Goal: Participate in discussion: Engage in conversation with other users on a specific topic

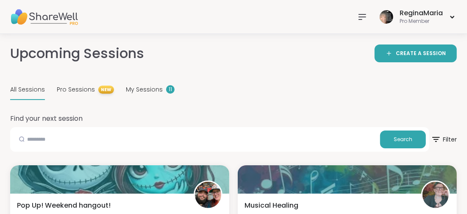
drag, startPoint x: 144, startPoint y: 89, endPoint x: 177, endPoint y: 109, distance: 38.7
click at [144, 88] on span "My Sessions" at bounding box center [144, 89] width 37 height 9
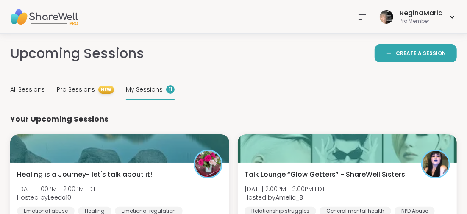
click at [142, 89] on span "My Sessions" at bounding box center [144, 89] width 37 height 9
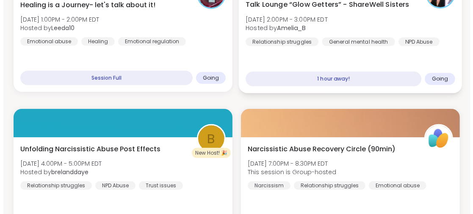
scroll to position [127, 0]
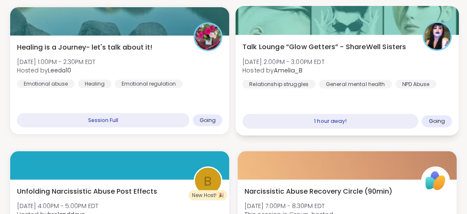
click at [326, 43] on span "Talk Lounge “Glow Getters” - ShareWell Sisters" at bounding box center [324, 47] width 164 height 10
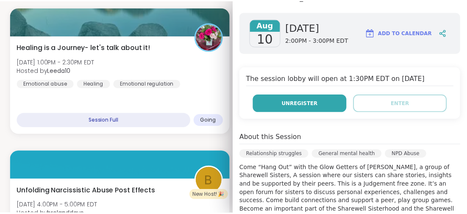
scroll to position [0, 0]
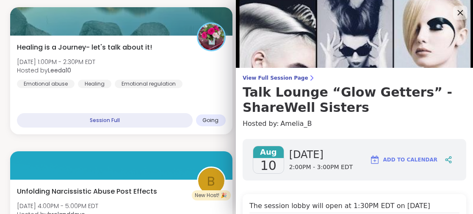
click at [455, 13] on icon at bounding box center [460, 12] width 11 height 11
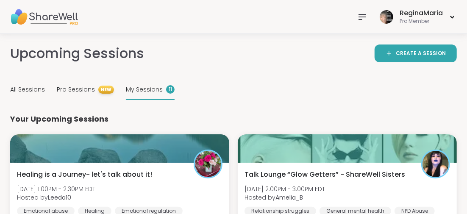
click at [149, 86] on span "My Sessions" at bounding box center [144, 89] width 37 height 9
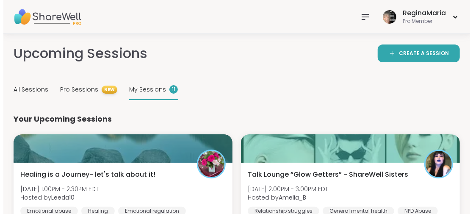
scroll to position [42, 0]
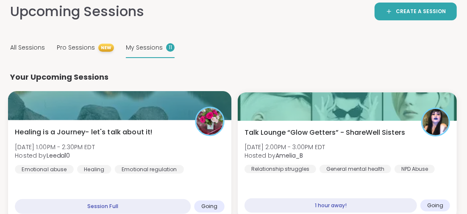
click at [99, 202] on div "Session Full" at bounding box center [103, 206] width 176 height 15
click at [115, 131] on span "Healing is a Journey- let's talk about it!" at bounding box center [84, 132] width 138 height 10
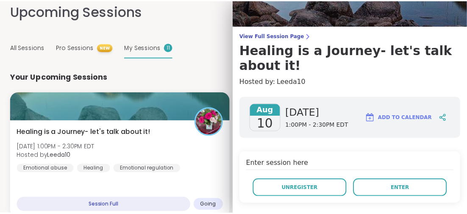
scroll to position [85, 0]
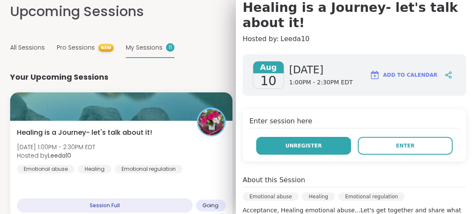
click at [295, 147] on span "Unregister" at bounding box center [304, 146] width 36 height 8
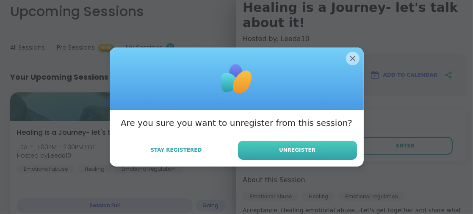
click at [294, 147] on span "Unregister" at bounding box center [297, 150] width 36 height 8
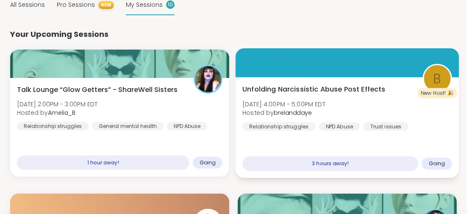
scroll to position [0, 0]
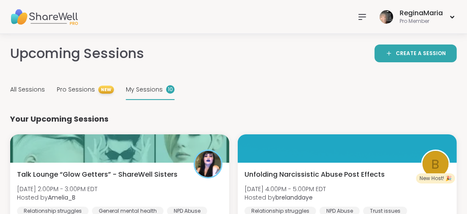
click at [144, 88] on span "My Sessions" at bounding box center [144, 89] width 37 height 9
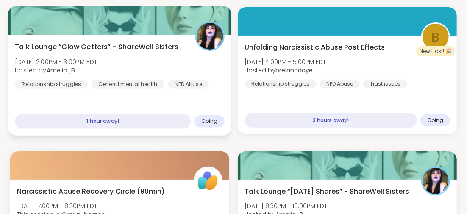
scroll to position [42, 0]
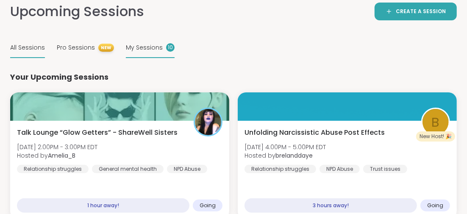
click at [32, 46] on span "All Sessions" at bounding box center [27, 47] width 35 height 9
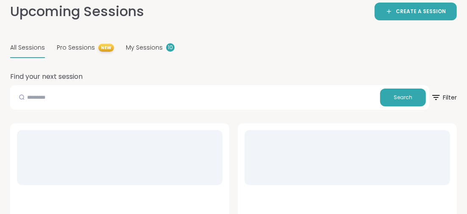
scroll to position [0, 0]
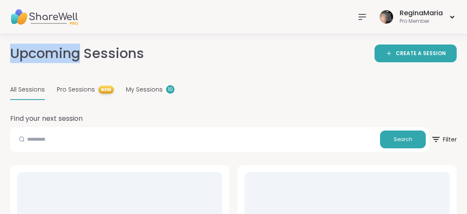
click at [32, 46] on h2 "Upcoming Sessions" at bounding box center [77, 53] width 134 height 19
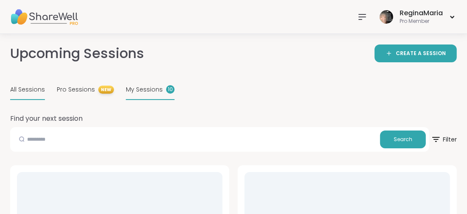
click at [148, 91] on span "My Sessions" at bounding box center [144, 89] width 37 height 9
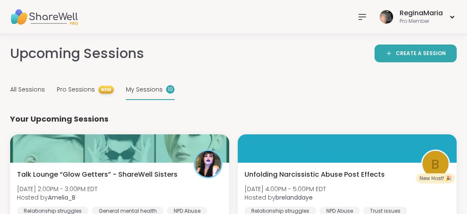
click at [362, 14] on icon at bounding box center [362, 16] width 7 height 5
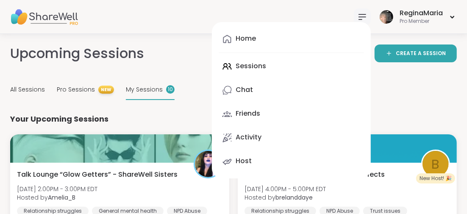
click at [246, 64] on div "Home Sessions Chat Friends Activity Host" at bounding box center [291, 100] width 159 height 156
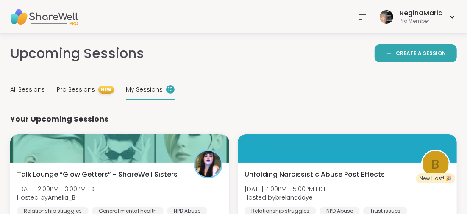
click at [139, 85] on div "My Sessions 10" at bounding box center [150, 90] width 49 height 20
click at [147, 89] on span "My Sessions" at bounding box center [144, 89] width 37 height 9
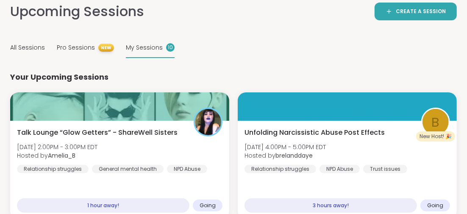
click at [148, 47] on span "My Sessions" at bounding box center [144, 47] width 37 height 9
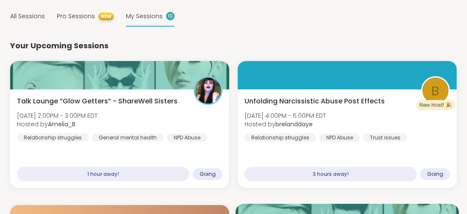
scroll to position [31, 0]
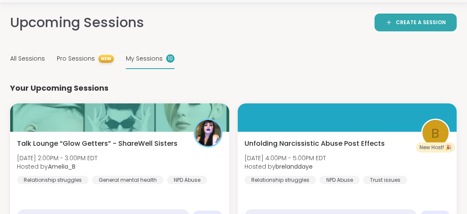
click at [35, 57] on span "All Sessions" at bounding box center [27, 58] width 35 height 9
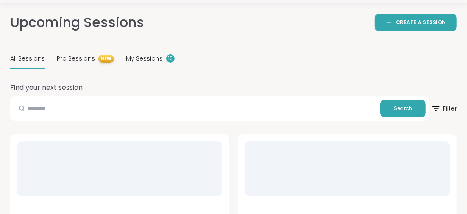
scroll to position [0, 0]
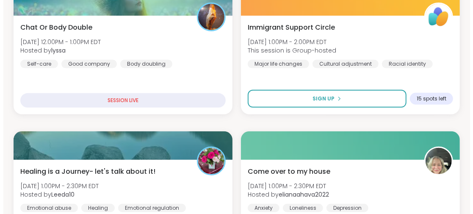
scroll to position [220, 0]
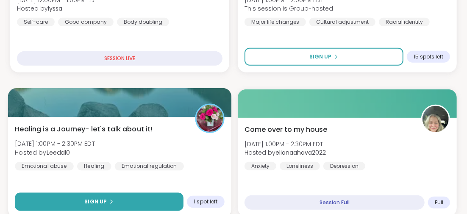
click at [82, 200] on button "Sign Up" at bounding box center [99, 202] width 169 height 18
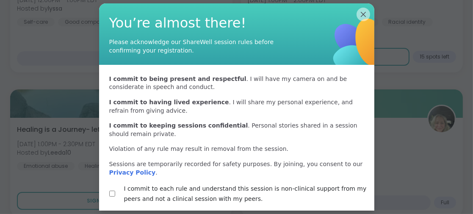
scroll to position [33, 0]
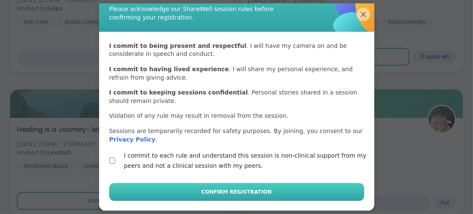
click at [216, 190] on span "Confirm Registration" at bounding box center [236, 192] width 70 height 8
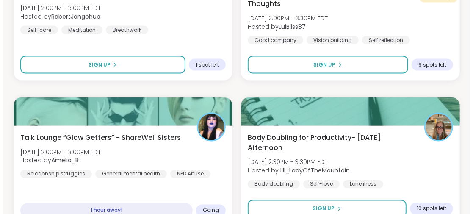
scroll to position [686, 0]
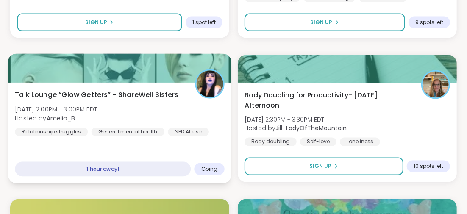
click at [92, 92] on span "Talk Lounge “Glow Getters” - ShareWell Sisters" at bounding box center [97, 94] width 164 height 10
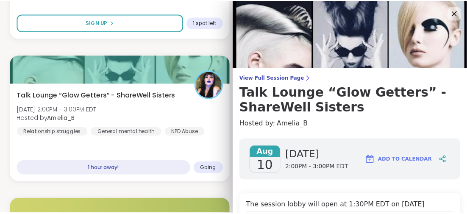
scroll to position [85, 0]
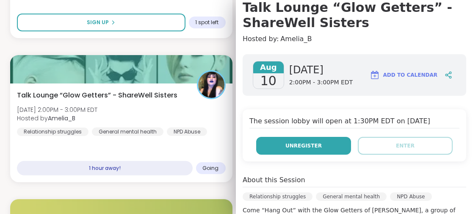
click at [303, 144] on span "Unregister" at bounding box center [304, 146] width 36 height 8
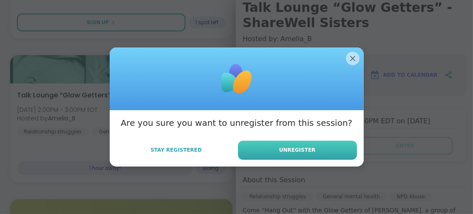
click at [289, 149] on span "Unregister" at bounding box center [297, 150] width 36 height 8
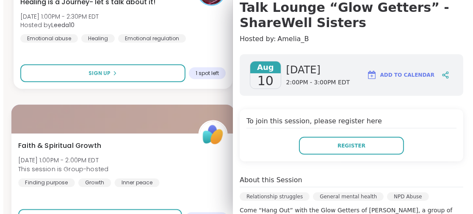
scroll to position [263, 0]
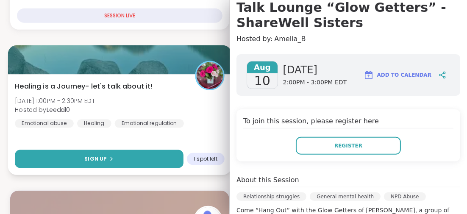
click at [89, 152] on button "Sign Up" at bounding box center [99, 159] width 169 height 18
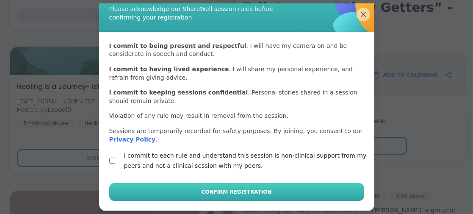
click at [239, 192] on span "Confirm Registration" at bounding box center [236, 192] width 70 height 8
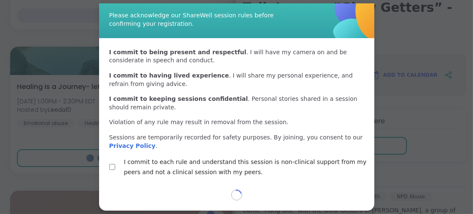
scroll to position [26, 0]
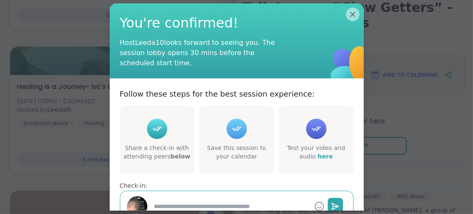
type textarea "*"
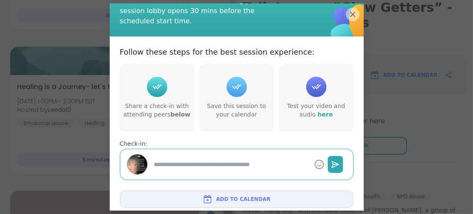
scroll to position [60, 0]
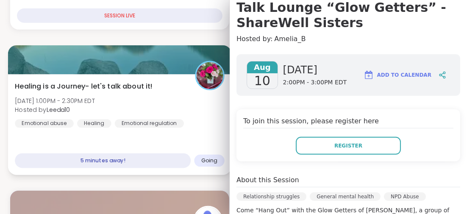
drag, startPoint x: 169, startPoint y: 86, endPoint x: 165, endPoint y: 83, distance: 5.4
click at [169, 85] on div "Healing is a Journey- let's talk about it! [DATE] 1:00PM - 2:30PM EDT Hosted by…" at bounding box center [120, 104] width 210 height 47
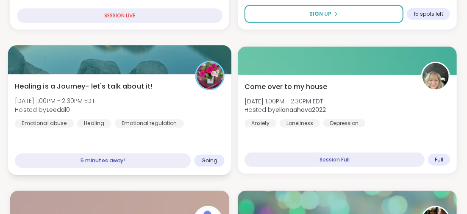
click at [103, 84] on span "Healing is a Journey- let's talk about it!" at bounding box center [84, 86] width 138 height 10
click at [103, 85] on span "Healing is a Journey- let's talk about it!" at bounding box center [84, 86] width 138 height 10
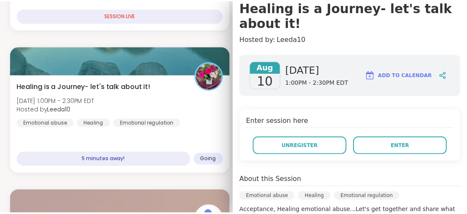
scroll to position [127, 0]
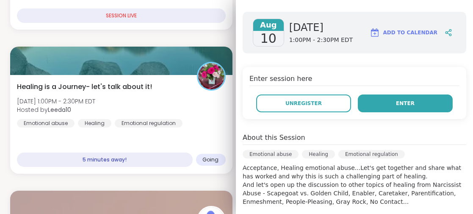
click at [378, 103] on button "Enter" at bounding box center [405, 103] width 95 height 18
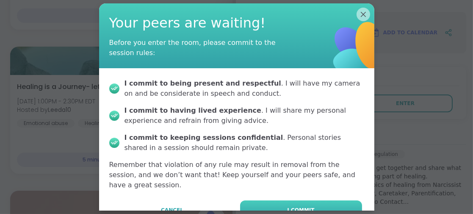
click at [322, 200] on button "I commit" at bounding box center [301, 209] width 122 height 19
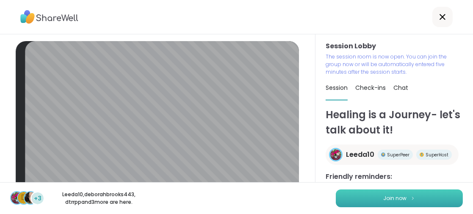
click at [422, 199] on button "Join now" at bounding box center [399, 198] width 127 height 18
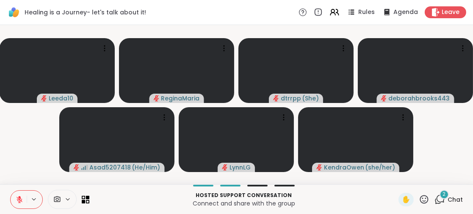
click at [20, 197] on icon at bounding box center [19, 197] width 3 height 3
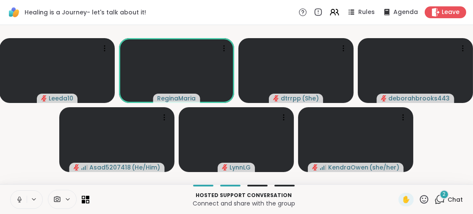
click at [19, 198] on icon at bounding box center [20, 200] width 8 height 8
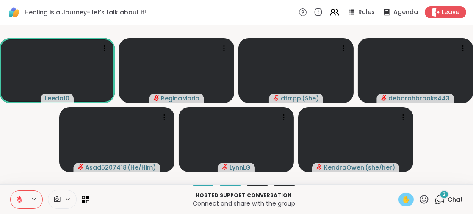
click at [402, 200] on span "✋" at bounding box center [406, 199] width 8 height 10
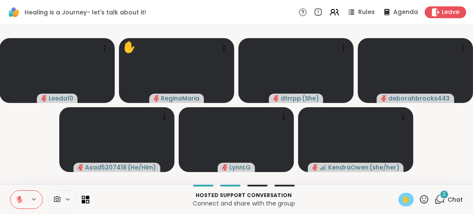
click at [402, 198] on span "✋" at bounding box center [406, 199] width 8 height 10
click at [17, 198] on icon at bounding box center [20, 200] width 8 height 8
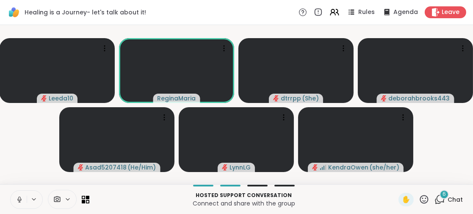
click at [19, 200] on icon at bounding box center [20, 200] width 8 height 8
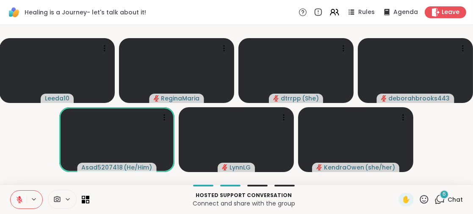
click at [19, 200] on icon at bounding box center [20, 200] width 8 height 8
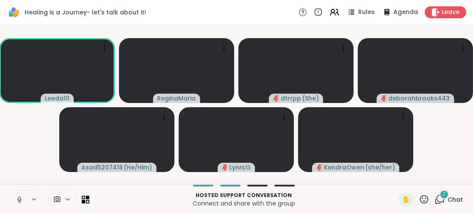
click at [443, 196] on span "7" at bounding box center [444, 194] width 3 height 7
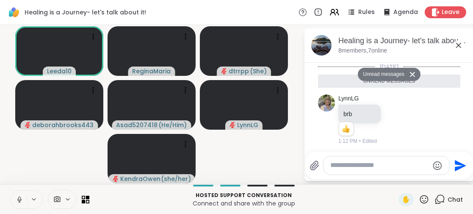
scroll to position [326, 0]
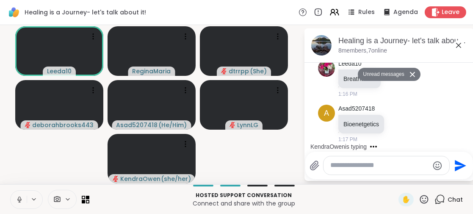
click at [331, 166] on textarea "Type your message" at bounding box center [380, 165] width 99 height 9
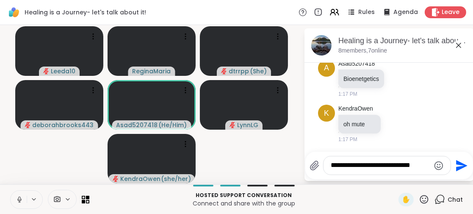
scroll to position [0, 0]
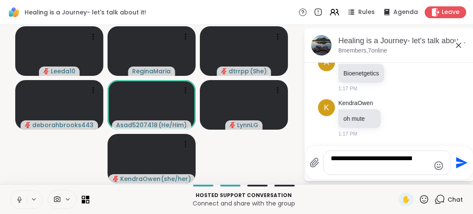
type textarea "**********"
click at [460, 162] on icon "Send" at bounding box center [461, 163] width 14 height 14
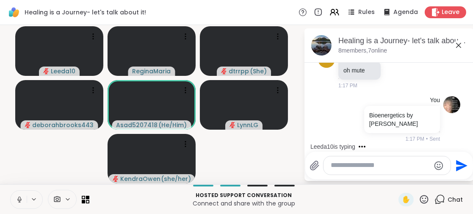
scroll to position [458, 0]
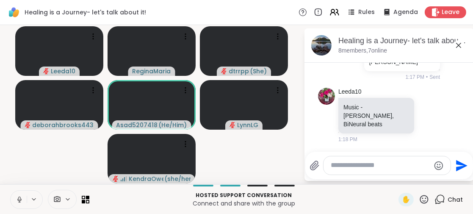
click at [333, 167] on textarea "Type your message" at bounding box center [380, 165] width 99 height 9
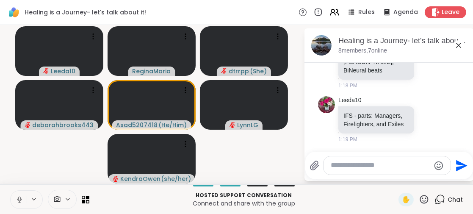
click at [420, 201] on icon at bounding box center [424, 199] width 8 height 8
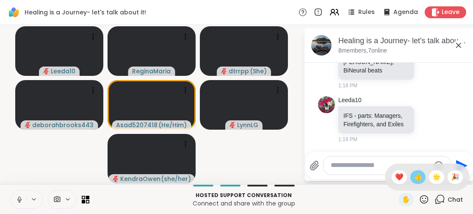
click at [414, 179] on span "👍" at bounding box center [418, 177] width 8 height 10
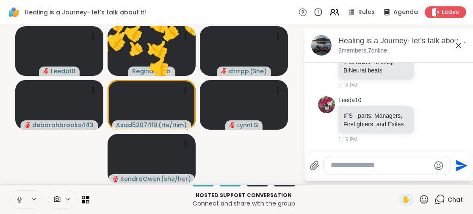
click at [333, 165] on textarea "Type your message" at bounding box center [380, 165] width 99 height 9
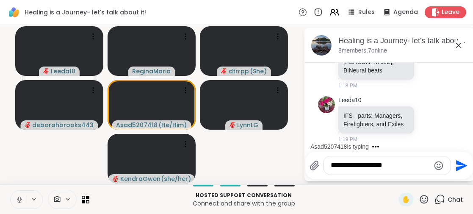
type textarea "**********"
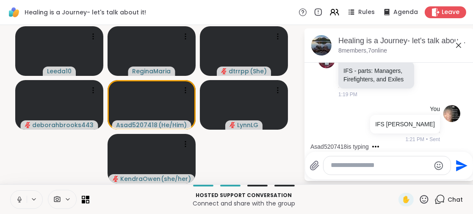
scroll to position [627, 0]
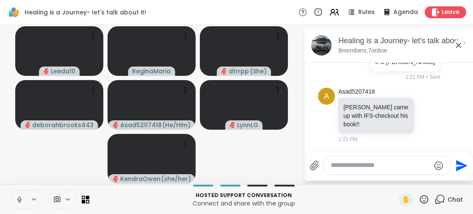
click at [459, 44] on icon at bounding box center [459, 45] width 10 height 10
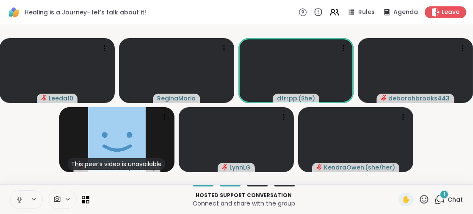
click at [17, 197] on icon at bounding box center [20, 200] width 8 height 8
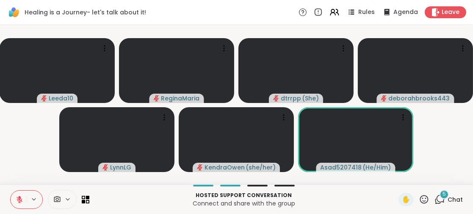
click at [20, 199] on icon at bounding box center [20, 200] width 8 height 8
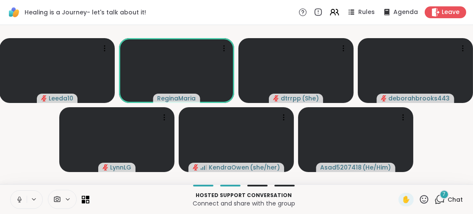
drag, startPoint x: 19, startPoint y: 198, endPoint x: 0, endPoint y: 192, distance: 19.6
click at [19, 198] on icon at bounding box center [19, 199] width 2 height 4
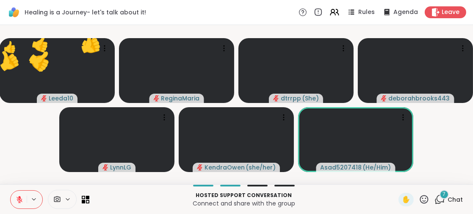
click at [17, 190] on div at bounding box center [26, 199] width 33 height 19
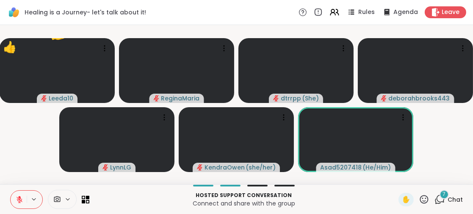
click at [18, 196] on icon at bounding box center [20, 200] width 8 height 8
click at [20, 200] on icon at bounding box center [18, 200] width 8 height 8
click at [20, 200] on icon at bounding box center [20, 200] width 6 height 6
click at [20, 200] on icon at bounding box center [18, 200] width 8 height 8
click at [20, 200] on icon at bounding box center [20, 200] width 8 height 8
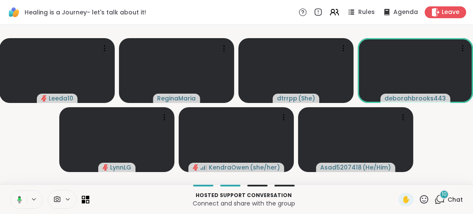
click at [19, 198] on icon at bounding box center [19, 198] width 3 height 3
click at [420, 197] on icon at bounding box center [424, 199] width 11 height 11
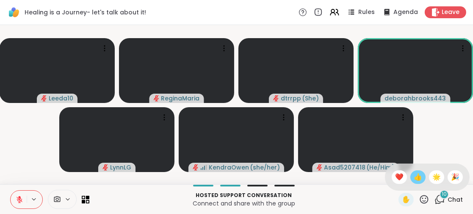
click at [414, 176] on span "👍" at bounding box center [418, 177] width 8 height 10
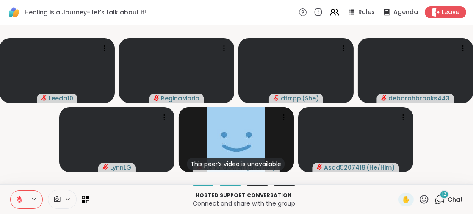
click at [19, 197] on icon at bounding box center [19, 197] width 3 height 3
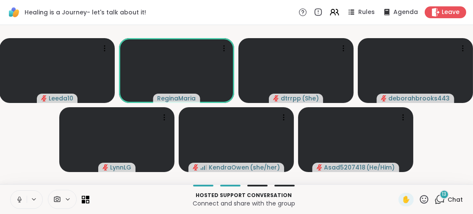
click at [19, 197] on icon at bounding box center [20, 200] width 8 height 8
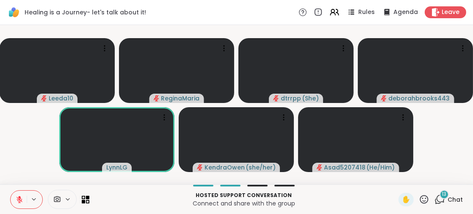
click at [442, 196] on span "13" at bounding box center [444, 194] width 5 height 7
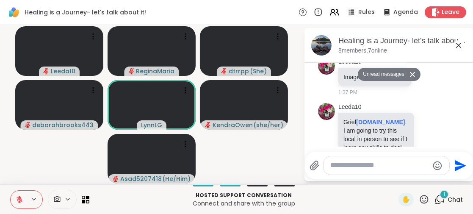
scroll to position [1531, 0]
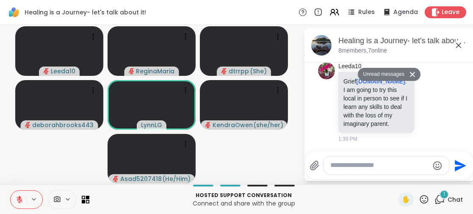
click at [333, 166] on textarea "Type your message" at bounding box center [380, 165] width 99 height 9
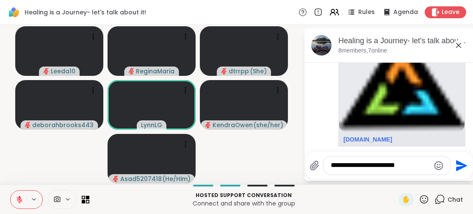
type textarea "**********"
click at [459, 163] on icon "Send" at bounding box center [461, 165] width 11 height 11
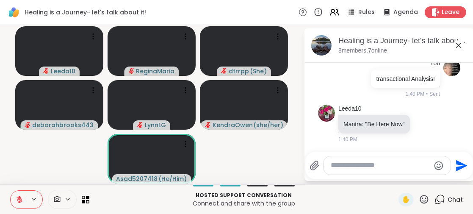
scroll to position [1777, 0]
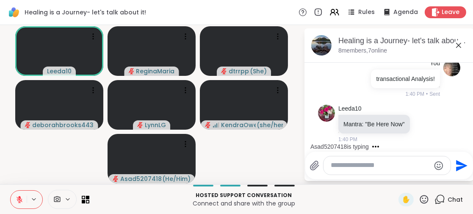
click at [334, 167] on textarea "Type your message" at bounding box center [380, 165] width 99 height 9
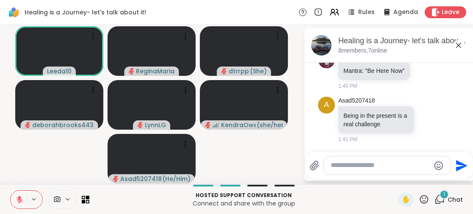
scroll to position [1831, 0]
type textarea "****"
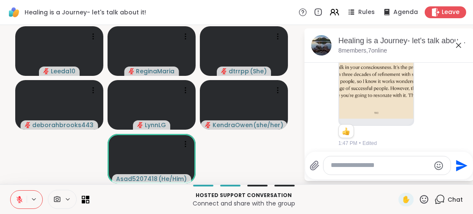
scroll to position [2161, 0]
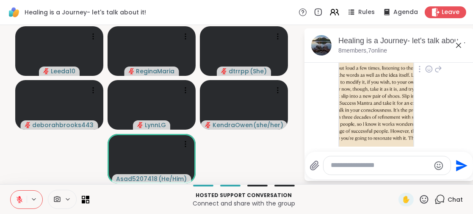
click at [379, 122] on img at bounding box center [376, 61] width 74 height 202
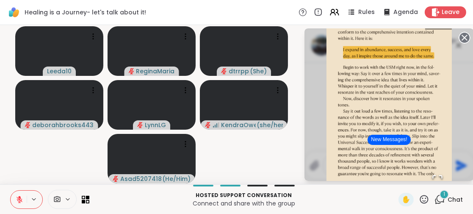
click at [461, 35] on circle at bounding box center [465, 38] width 10 height 10
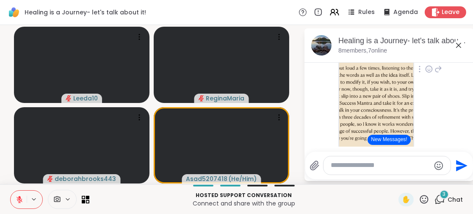
click at [443, 193] on span "3" at bounding box center [444, 194] width 3 height 7
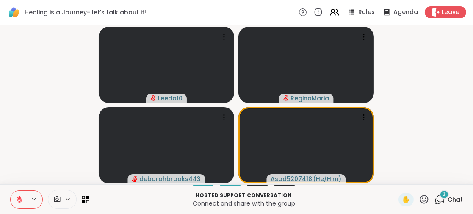
click at [440, 192] on div "3" at bounding box center [444, 194] width 9 height 9
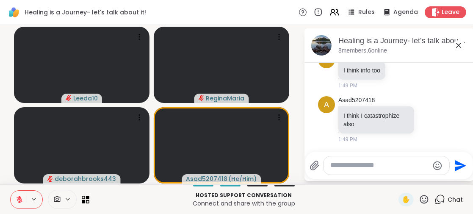
scroll to position [1, 0]
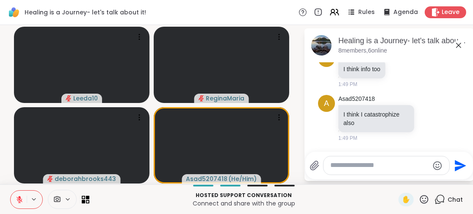
click at [17, 197] on icon at bounding box center [20, 200] width 8 height 8
click at [333, 163] on textarea "Type your message" at bounding box center [380, 165] width 99 height 9
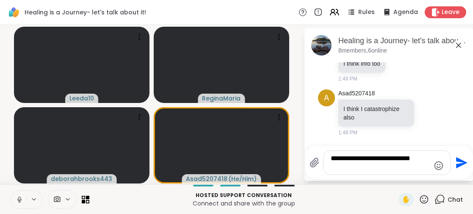
scroll to position [0, 0]
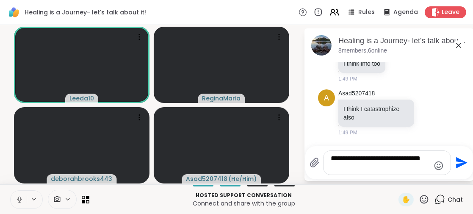
type textarea "**********"
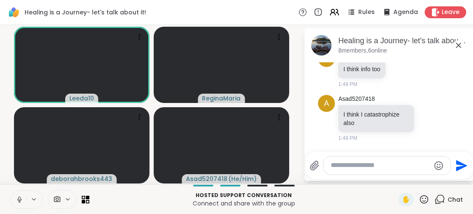
scroll to position [2503, 0]
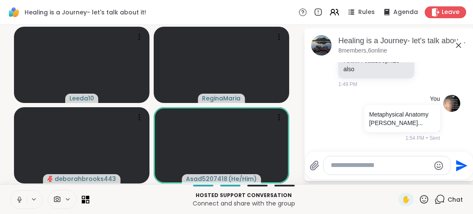
click at [419, 199] on icon at bounding box center [424, 199] width 11 height 11
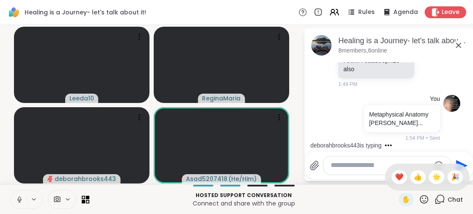
click at [414, 179] on span "👍" at bounding box center [418, 177] width 8 height 10
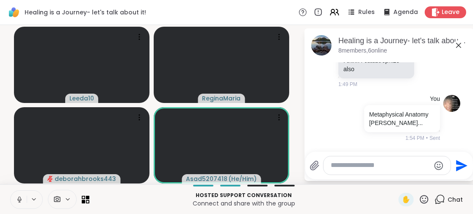
click at [419, 199] on icon at bounding box center [424, 199] width 11 height 11
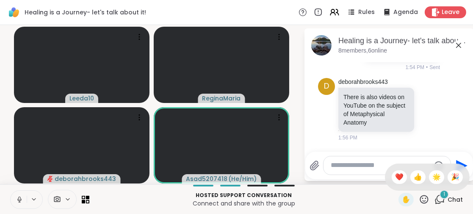
scroll to position [2582, 0]
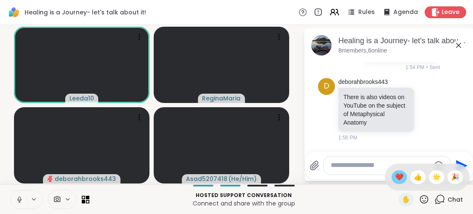
click at [395, 177] on span "❤️" at bounding box center [399, 177] width 8 height 10
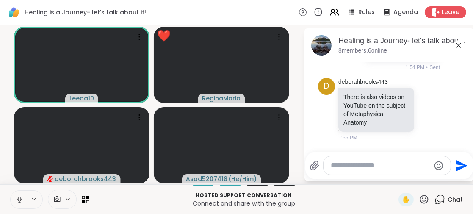
click at [321, 198] on p "Hosted support conversation" at bounding box center [243, 196] width 299 height 8
click at [20, 198] on icon at bounding box center [20, 200] width 8 height 8
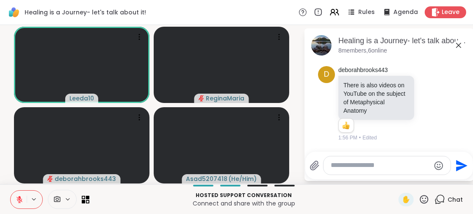
scroll to position [2594, 0]
click at [334, 164] on textarea "Type your message" at bounding box center [380, 165] width 99 height 9
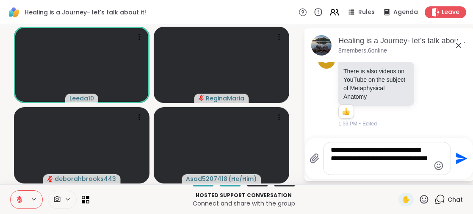
click at [439, 167] on icon "Emoji picker" at bounding box center [439, 165] width 9 height 9
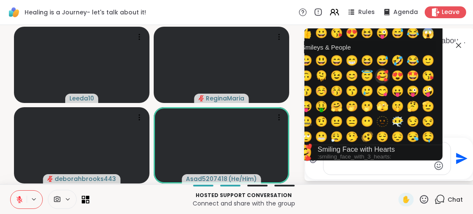
click at [383, 72] on span "🥰" at bounding box center [382, 76] width 13 height 12
type textarea "**********"
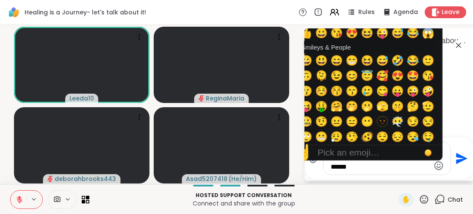
click at [460, 162] on icon "Send" at bounding box center [461, 159] width 14 height 14
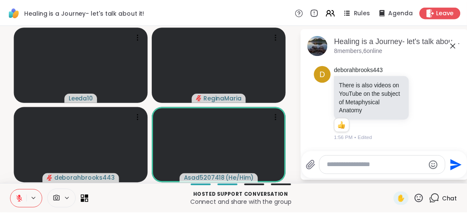
scroll to position [2677, 0]
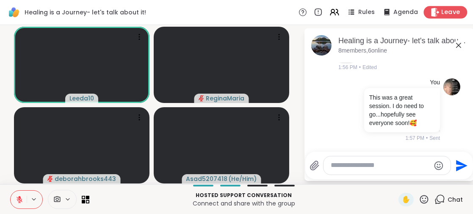
click at [442, 12] on span "Leave" at bounding box center [451, 12] width 19 height 9
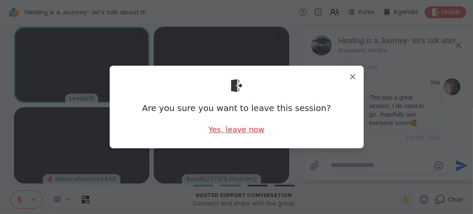
click at [243, 127] on div "Yes, leave now" at bounding box center [236, 129] width 56 height 11
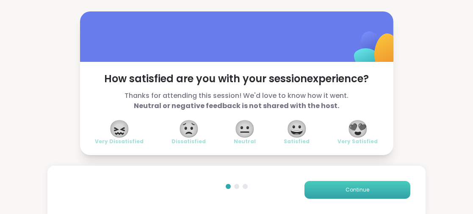
click at [323, 192] on button "Continue" at bounding box center [358, 190] width 106 height 18
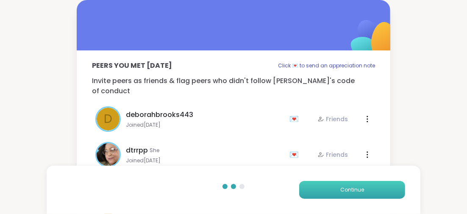
click at [323, 191] on button "Continue" at bounding box center [352, 190] width 106 height 18
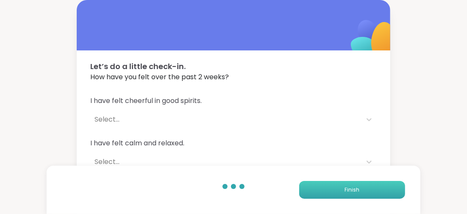
click at [323, 191] on button "Finish" at bounding box center [352, 190] width 106 height 18
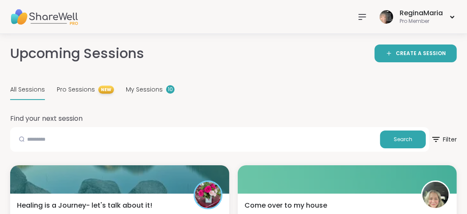
click at [361, 15] on icon at bounding box center [362, 17] width 10 height 10
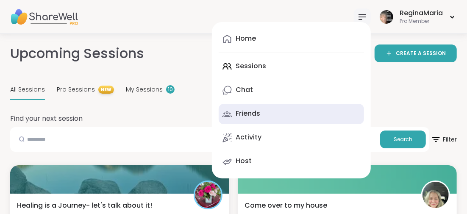
click at [259, 111] on div "Friends" at bounding box center [248, 113] width 25 height 9
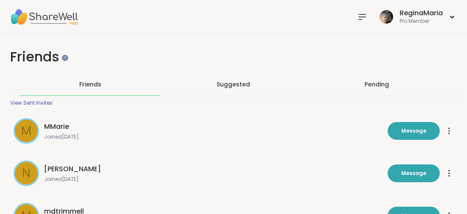
click at [59, 15] on img at bounding box center [44, 17] width 68 height 30
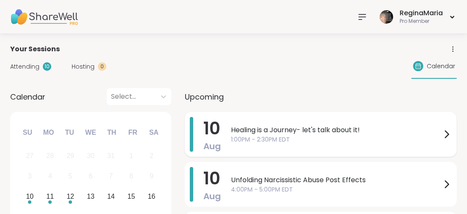
click at [270, 127] on span "Healing is a Journey- let's talk about it!" at bounding box center [336, 130] width 211 height 10
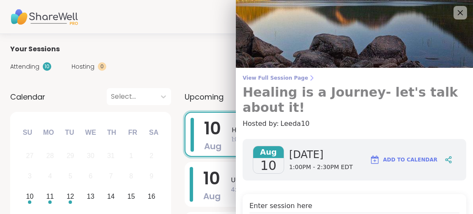
click at [353, 93] on h3 "Healing is a Journey- let's talk about it!" at bounding box center [355, 100] width 224 height 31
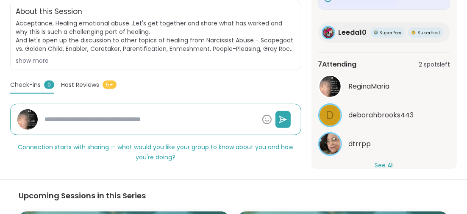
scroll to position [82, 0]
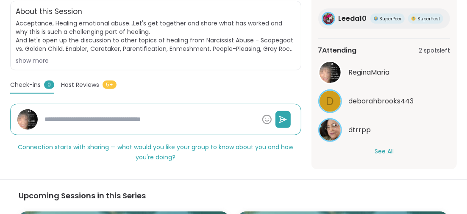
click at [381, 149] on button "See All" at bounding box center [384, 151] width 19 height 9
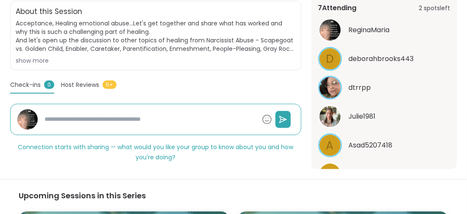
click at [366, 142] on span "Asad5207418" at bounding box center [371, 145] width 44 height 10
type textarea "*"
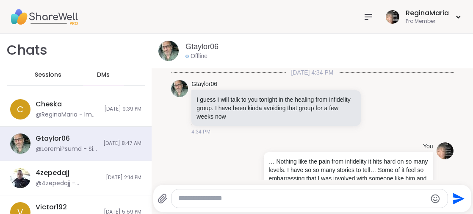
scroll to position [2514, 0]
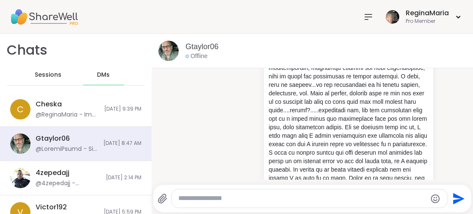
click at [364, 14] on icon at bounding box center [369, 17] width 10 height 10
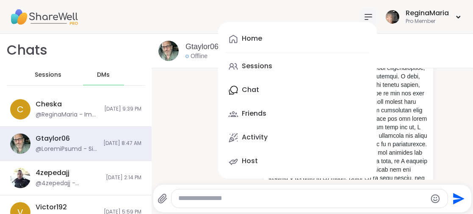
click at [247, 89] on div "Home Sessions Chat Friends Activity Host" at bounding box center [297, 100] width 159 height 156
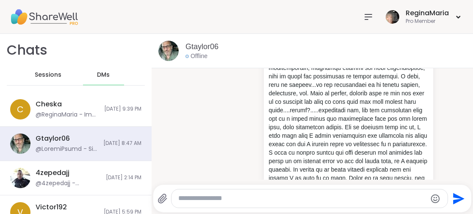
click at [104, 73] on span "DMs" at bounding box center [103, 75] width 13 height 8
click at [98, 74] on span "DMs" at bounding box center [103, 75] width 13 height 8
click at [100, 75] on span "DMs" at bounding box center [103, 75] width 13 height 8
click at [351, 7] on div "ReginaMaria Pro Member" at bounding box center [236, 17] width 473 height 34
click at [364, 17] on icon at bounding box center [369, 17] width 10 height 10
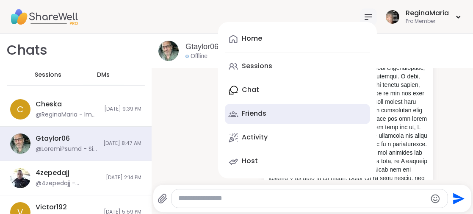
click at [255, 113] on div "Friends" at bounding box center [254, 113] width 25 height 9
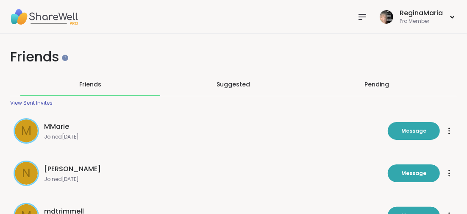
click at [60, 16] on img at bounding box center [44, 17] width 68 height 30
